Goal: Check status: Check status

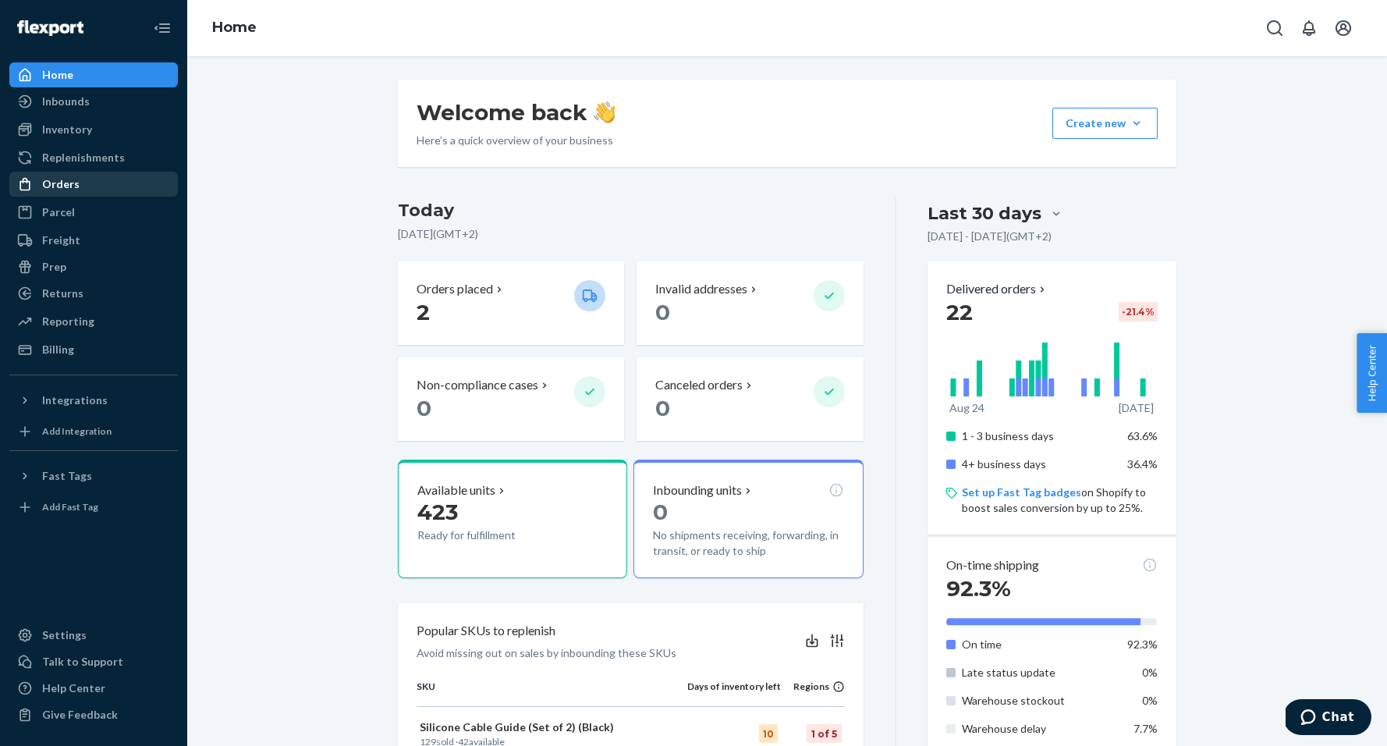
click at [73, 190] on div "Orders" at bounding box center [60, 184] width 37 height 16
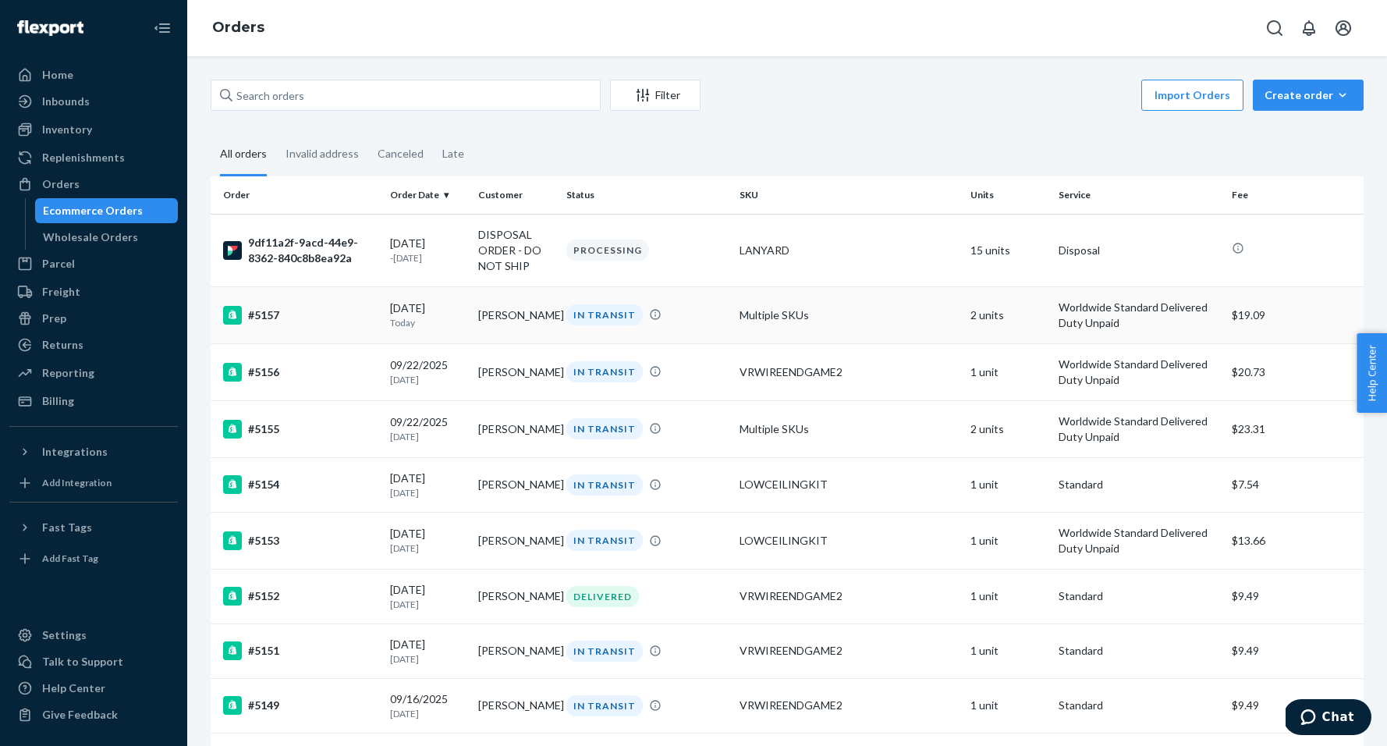
click at [328, 318] on div "#5157" at bounding box center [300, 315] width 154 height 19
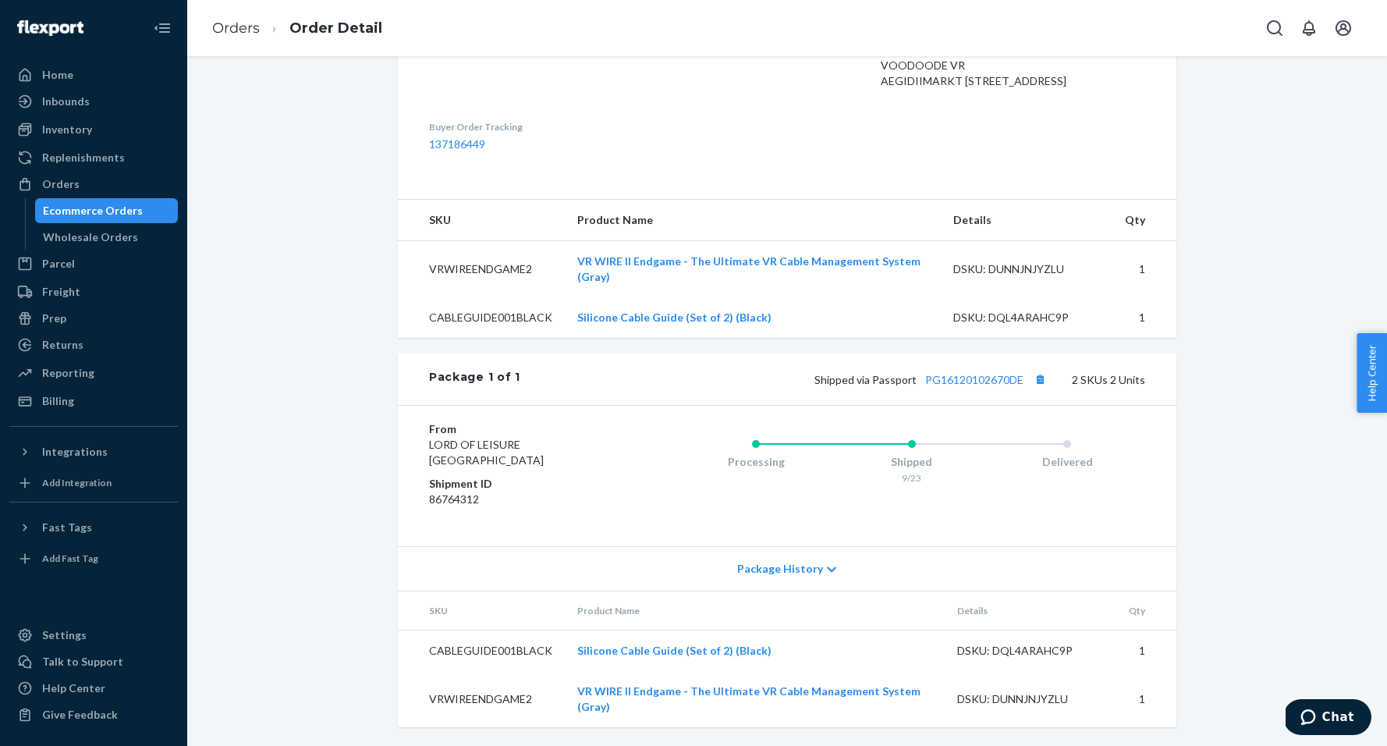
scroll to position [456, 0]
click at [817, 577] on span "Package History" at bounding box center [780, 569] width 86 height 16
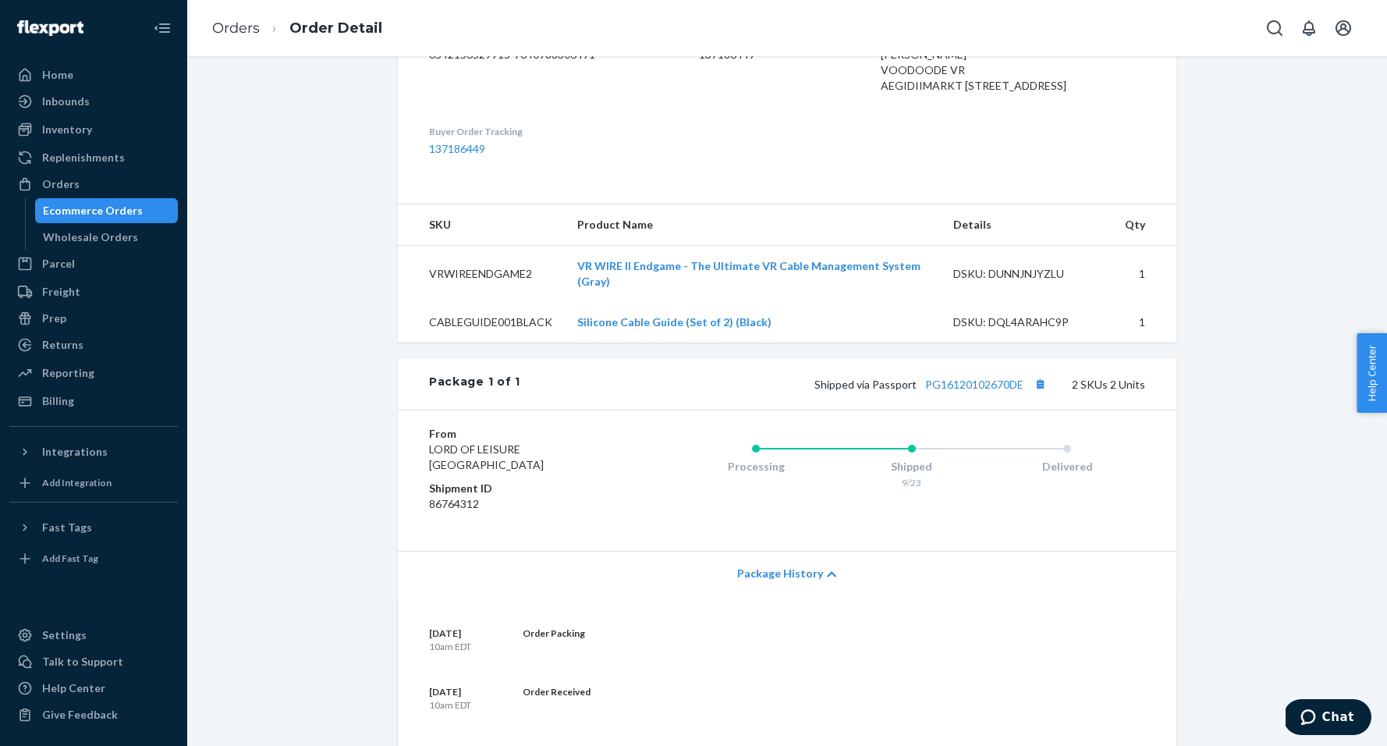
scroll to position [428, 0]
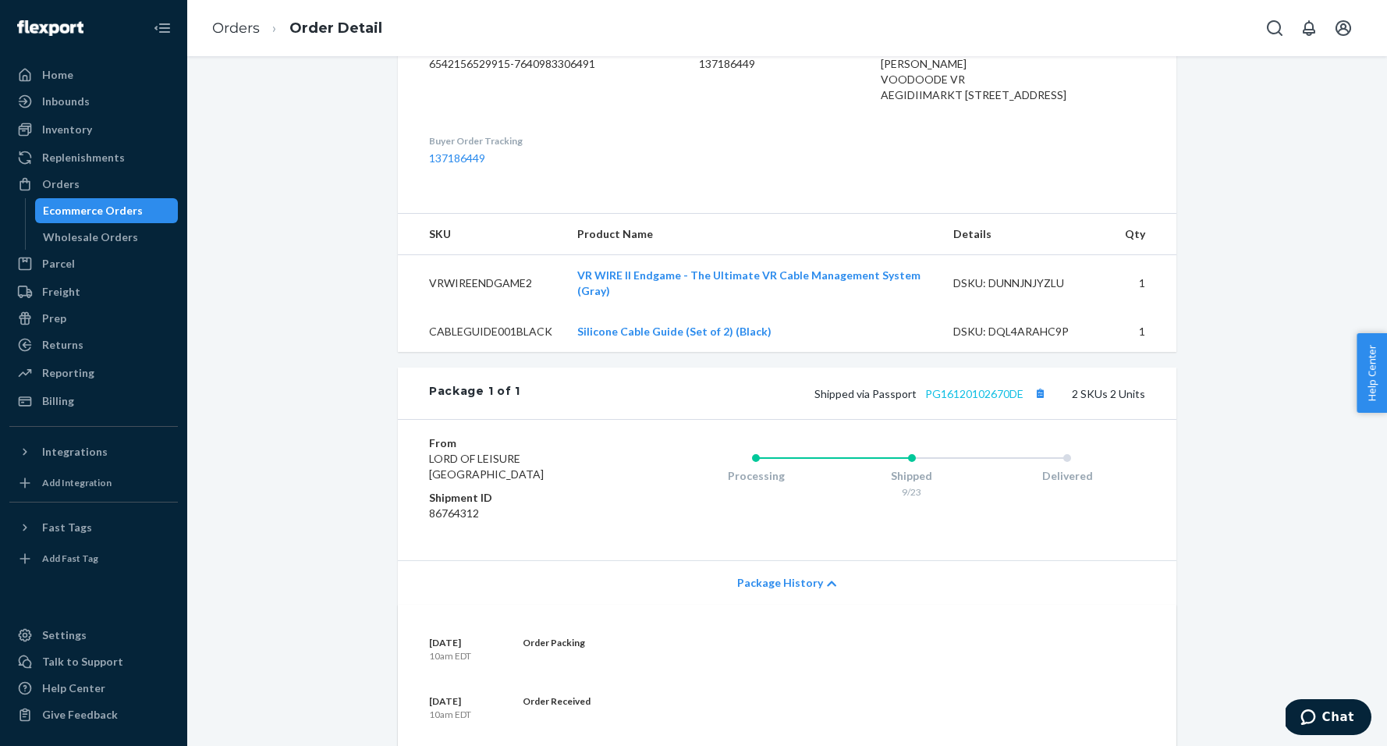
click at [981, 400] on link "PG16120102670DE" at bounding box center [974, 393] width 98 height 13
click at [61, 71] on div "Home" at bounding box center [57, 75] width 31 height 16
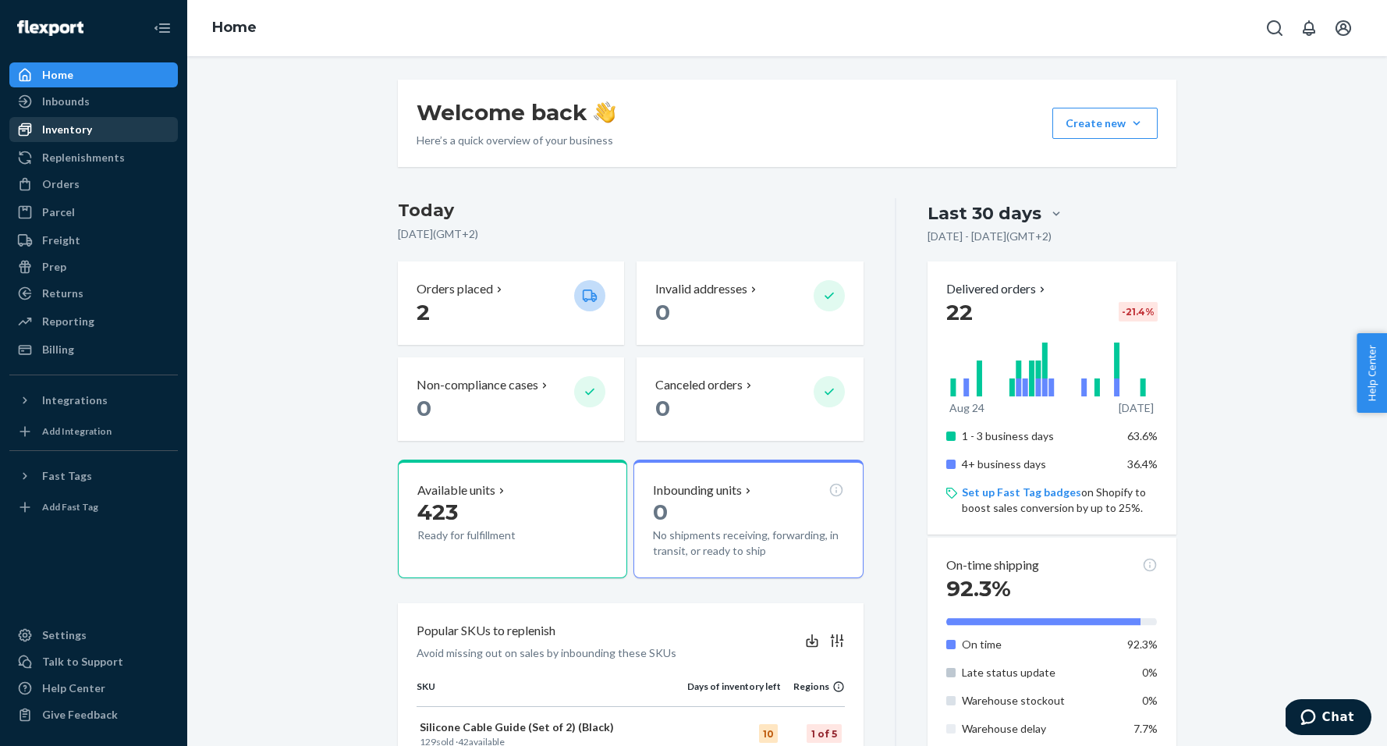
click at [80, 130] on div "Inventory" at bounding box center [67, 130] width 50 height 16
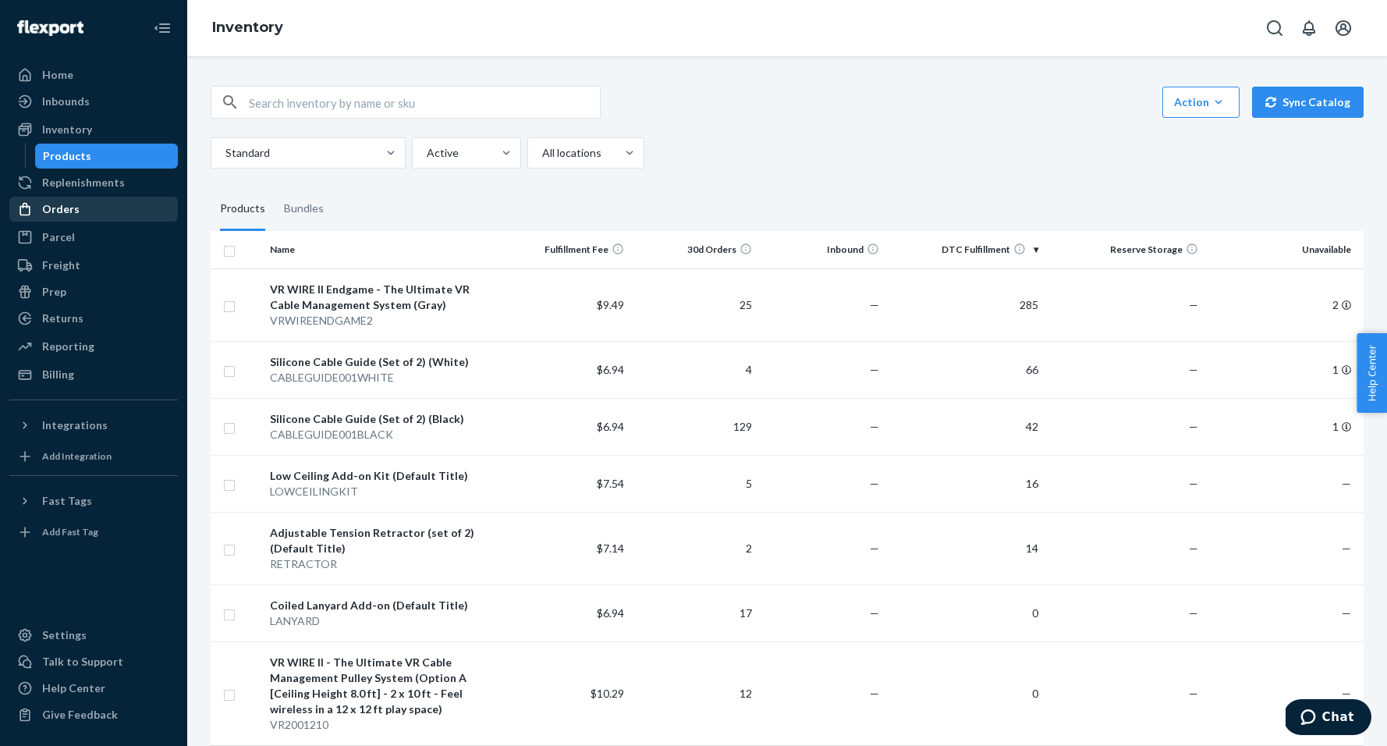
click at [71, 208] on div "Orders" at bounding box center [60, 209] width 37 height 16
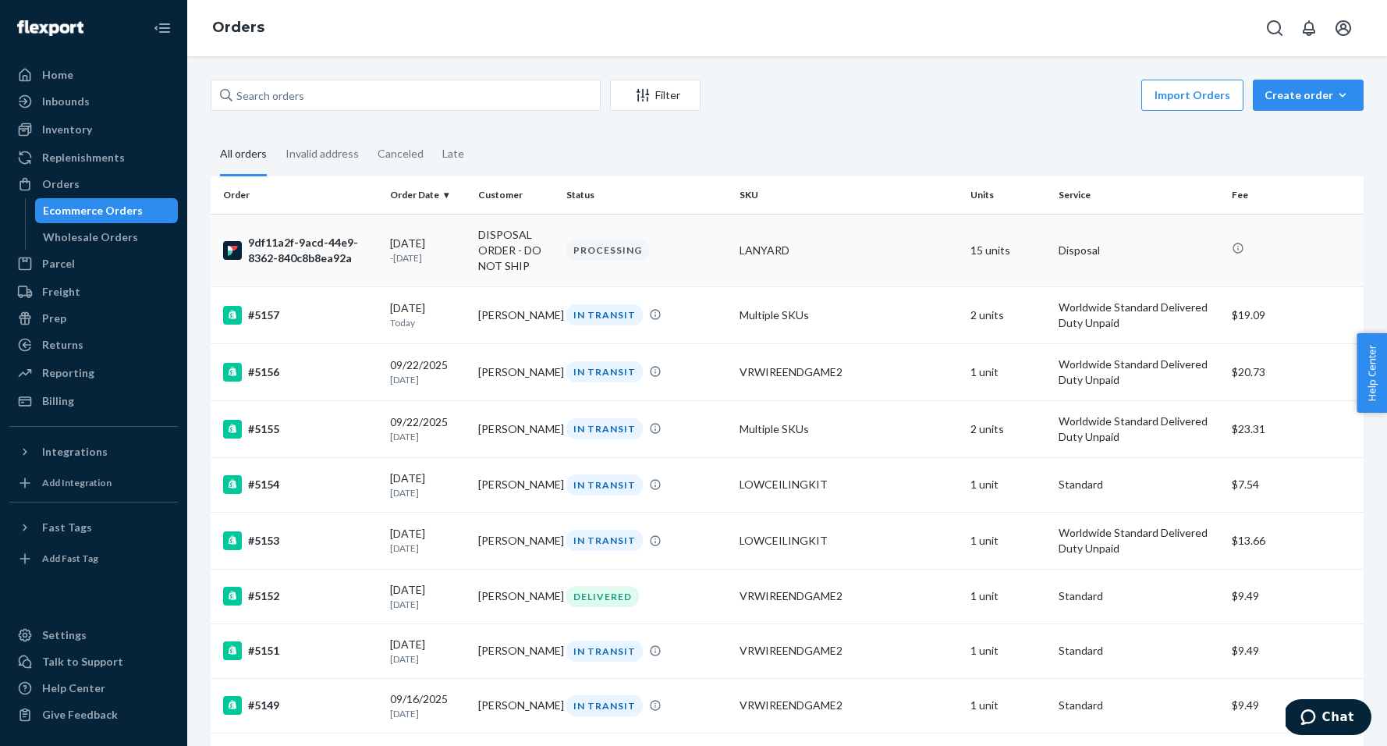
click at [308, 253] on div "9df11a2f-9acd-44e9-8362-840c8b8ea92a" at bounding box center [300, 250] width 154 height 31
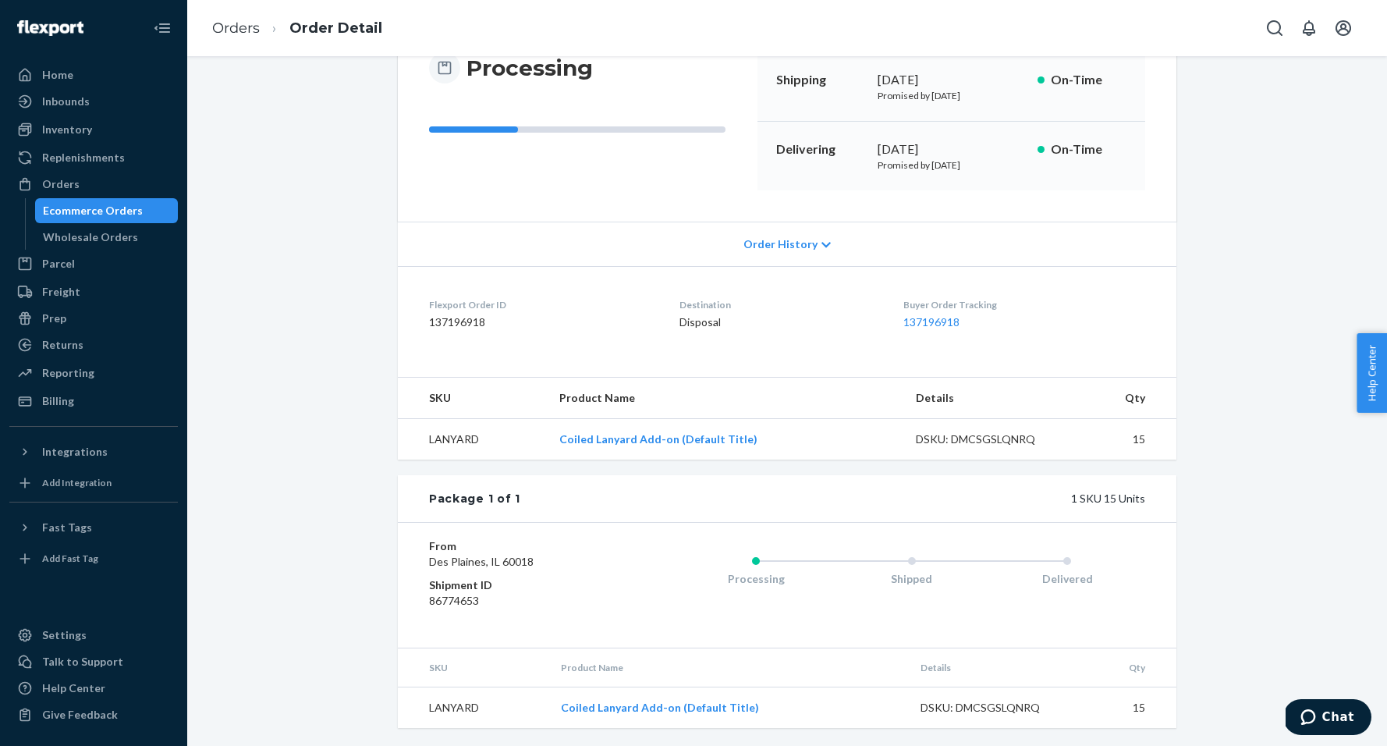
scroll to position [169, 0]
click at [68, 76] on div "Home" at bounding box center [57, 75] width 31 height 16
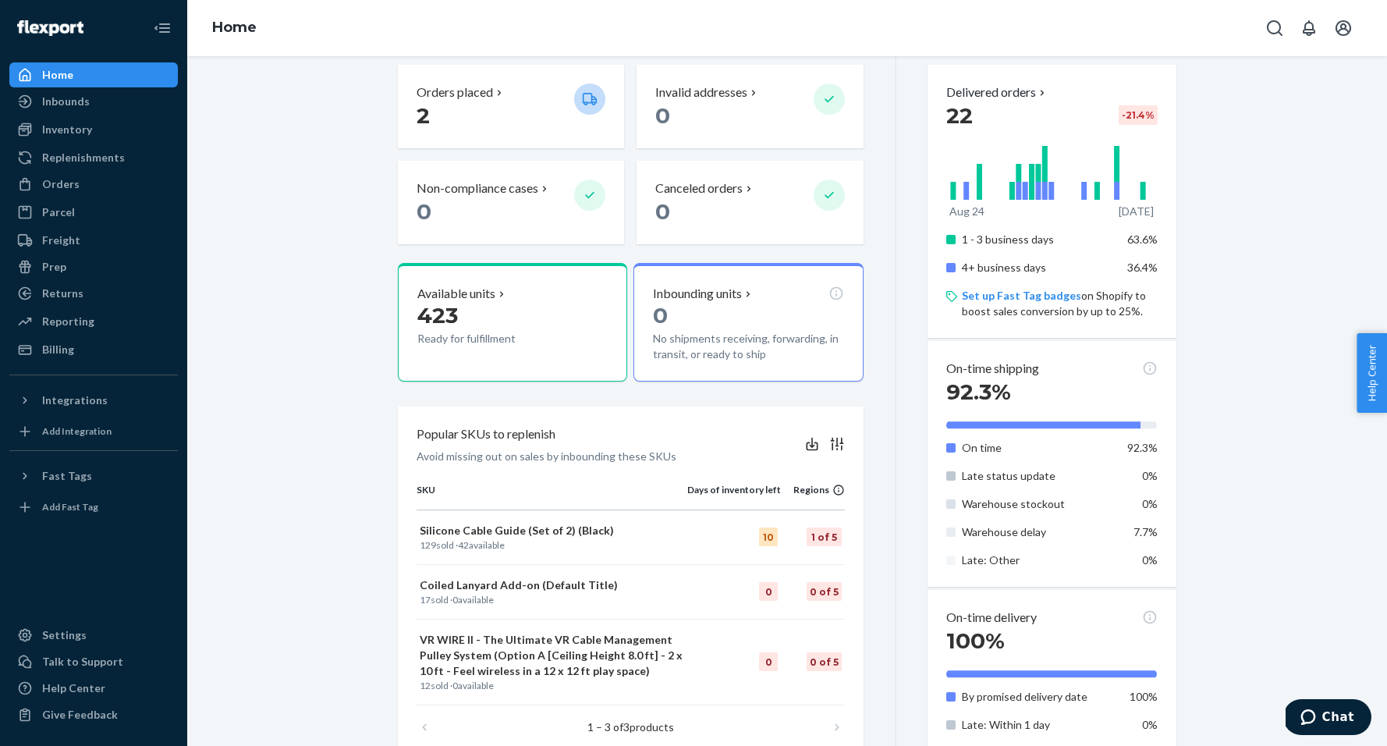
scroll to position [140, 0]
